Goal: Information Seeking & Learning: Learn about a topic

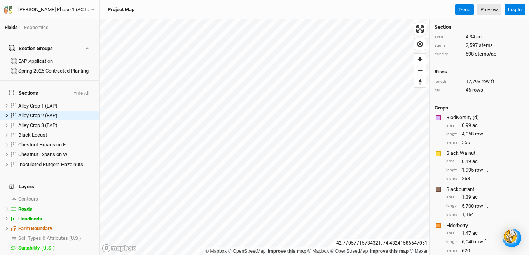
click at [29, 27] on div "Economics" at bounding box center [36, 27] width 24 height 7
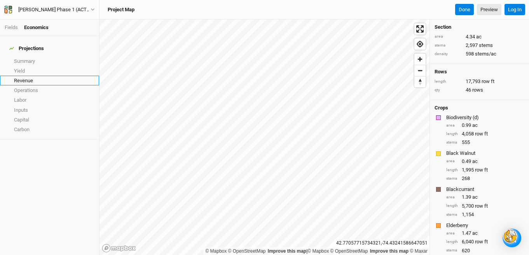
click at [24, 76] on link "Revenue" at bounding box center [49, 81] width 99 height 10
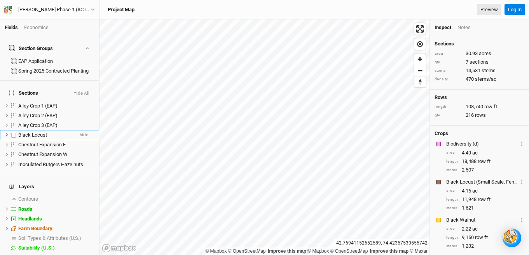
click at [51, 130] on li "Black Locust hide" at bounding box center [49, 135] width 99 height 10
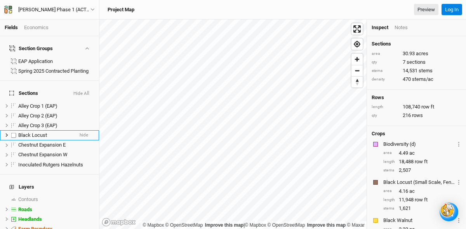
click at [46, 132] on span "Black Locust" at bounding box center [32, 135] width 29 height 6
